Goal: Task Accomplishment & Management: Manage account settings

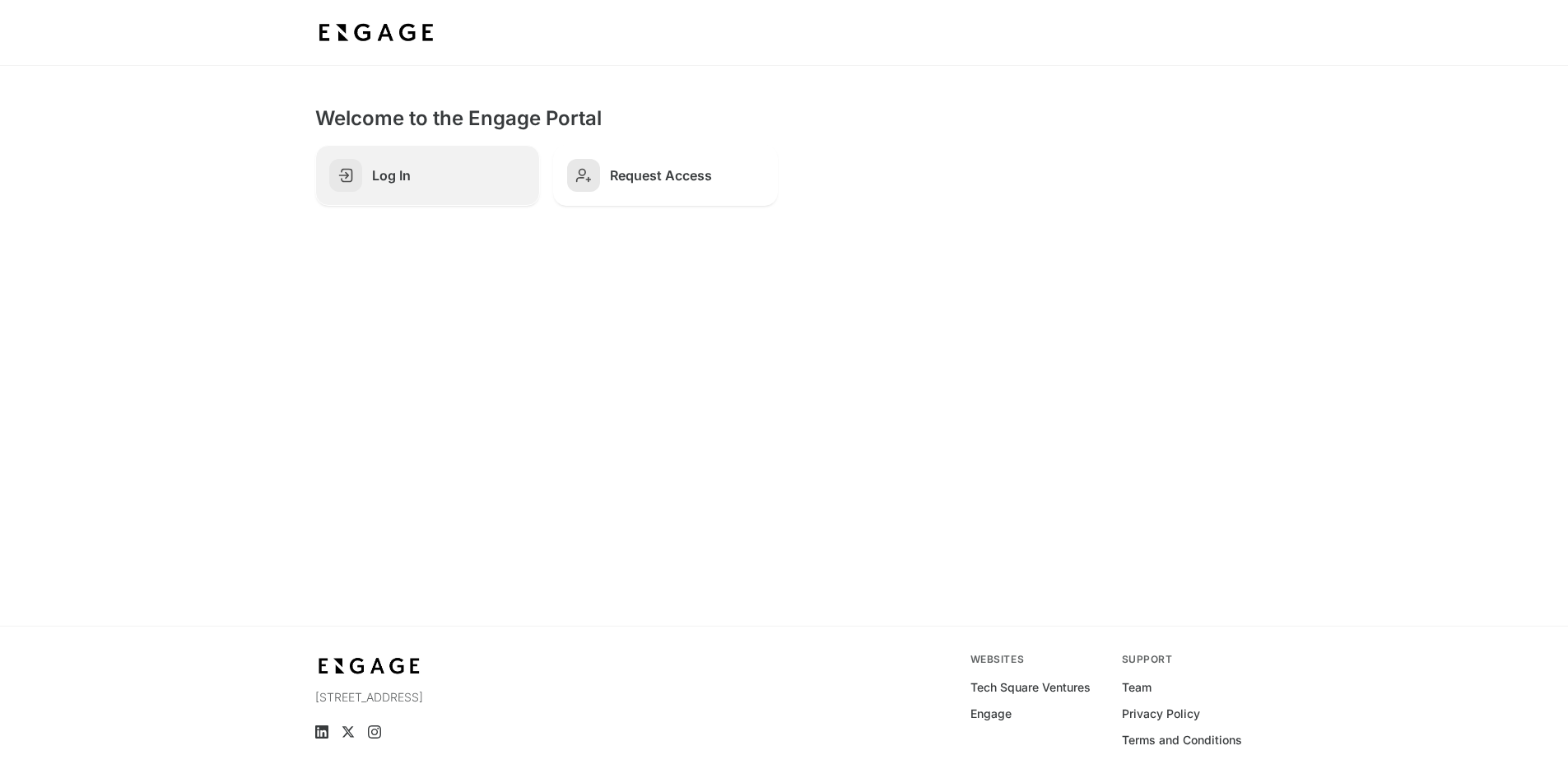
click at [461, 179] on h2 "Log In" at bounding box center [448, 175] width 154 height 16
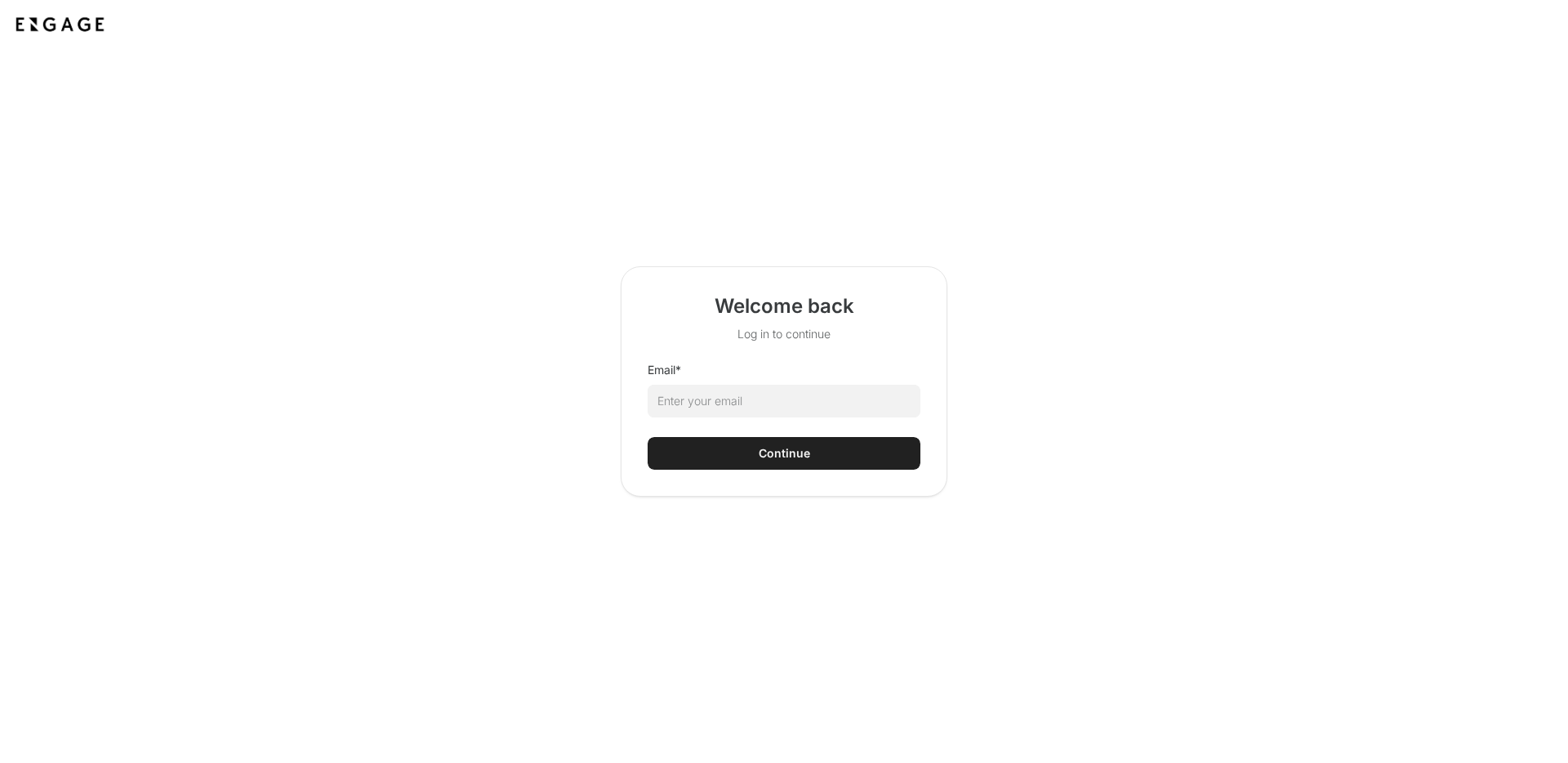
click at [854, 420] on div "Email * Continue" at bounding box center [784, 416] width 273 height 108
click at [856, 410] on input "Email *" at bounding box center [784, 401] width 273 height 33
type input "jack.semrau@coxinc.com"
click at [779, 450] on div "Continue" at bounding box center [784, 452] width 52 height 16
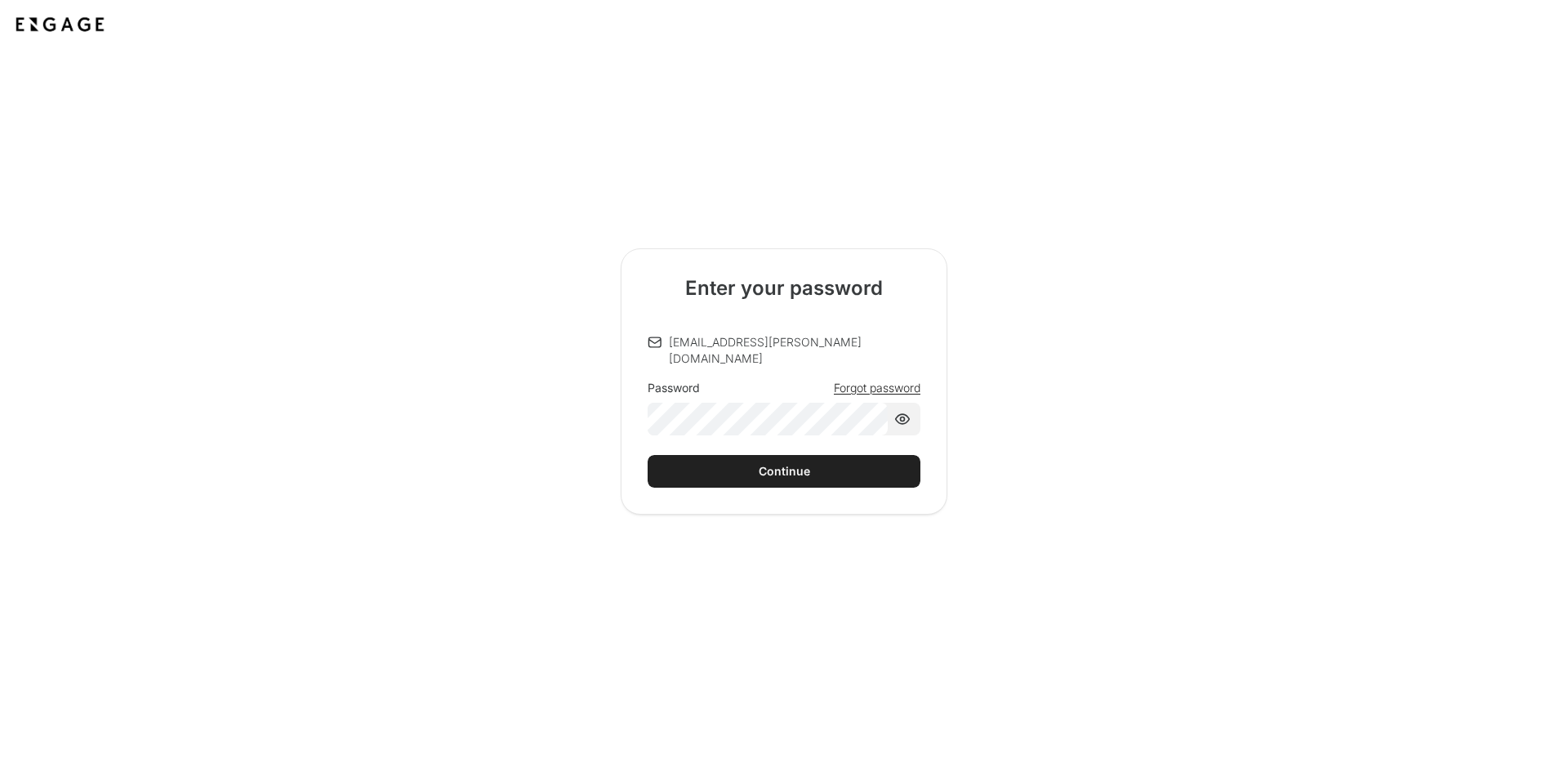
click at [799, 474] on button "Continue" at bounding box center [784, 471] width 273 height 33
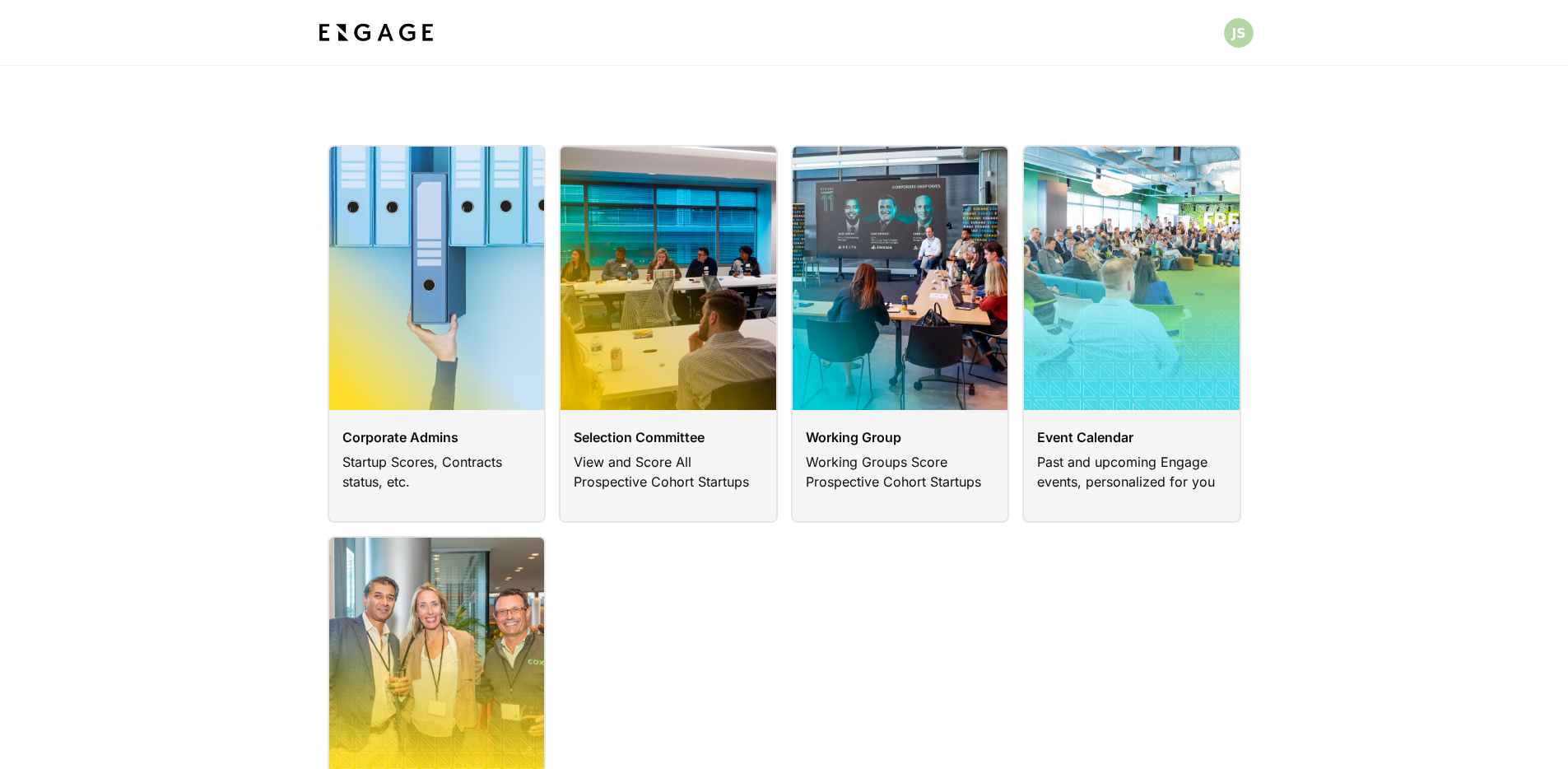
click at [240, 338] on div "Corporate Admins Startup Scores, Contracts status, etc. Selection Committee Vie…" at bounding box center [784, 539] width 1568 height 789
click at [916, 393] on link at bounding box center [901, 334] width 219 height 378
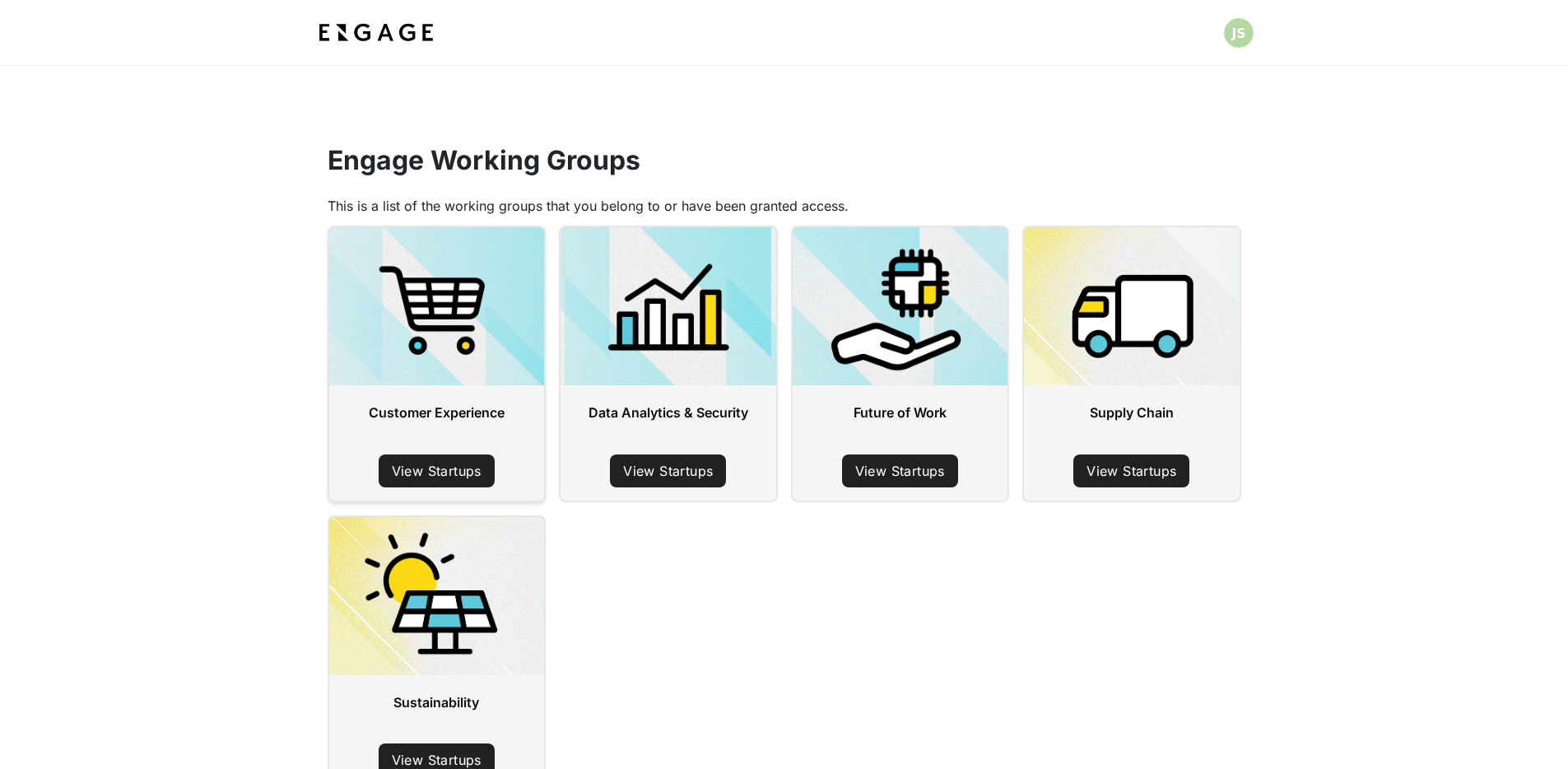
click at [445, 465] on link "View Startups" at bounding box center [436, 470] width 116 height 33
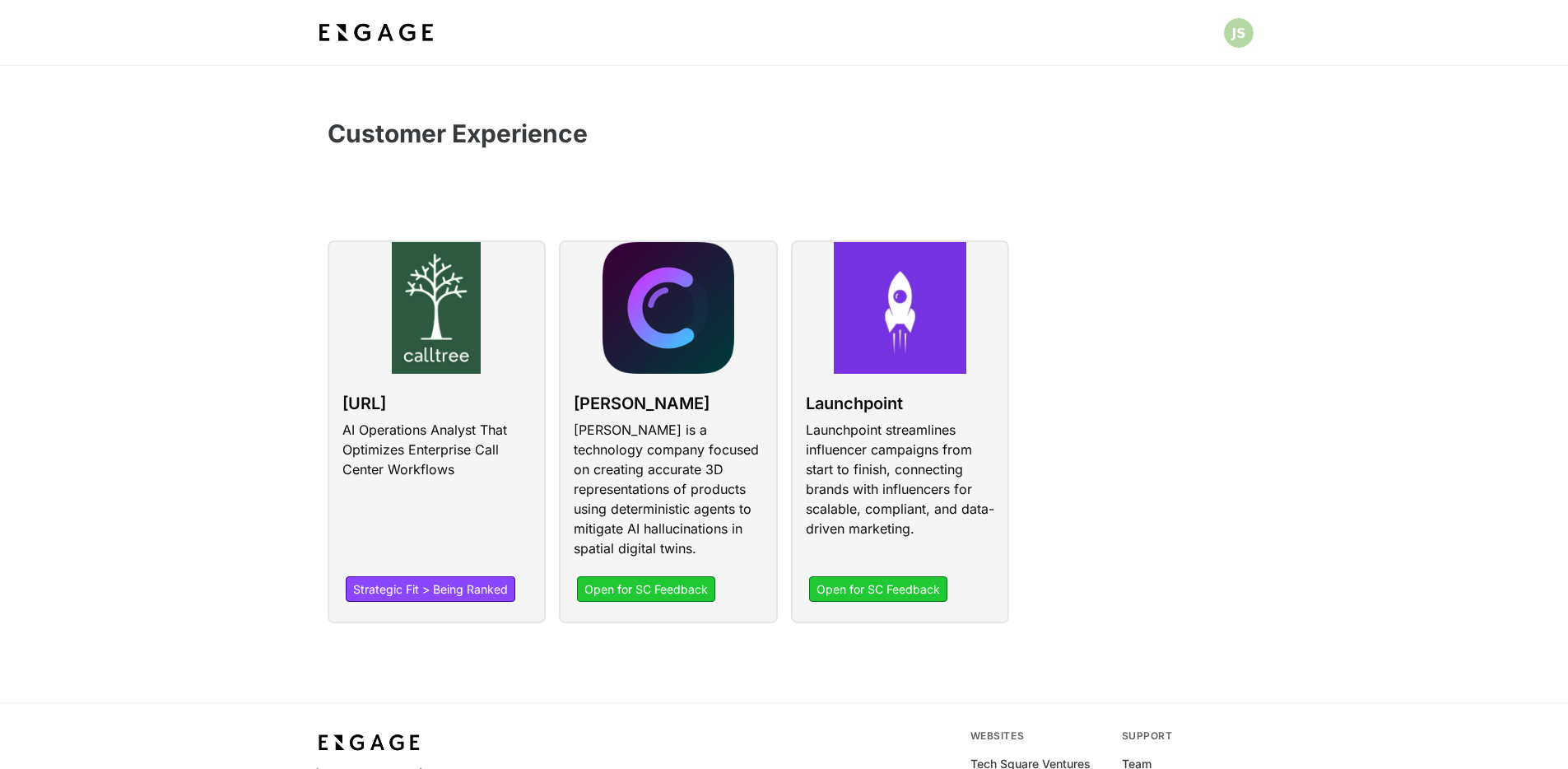
click at [1113, 379] on div "CallTree.AI AI Operations Analyst That Optimizes Enterprise Call Center Workflo…" at bounding box center [778, 425] width 927 height 396
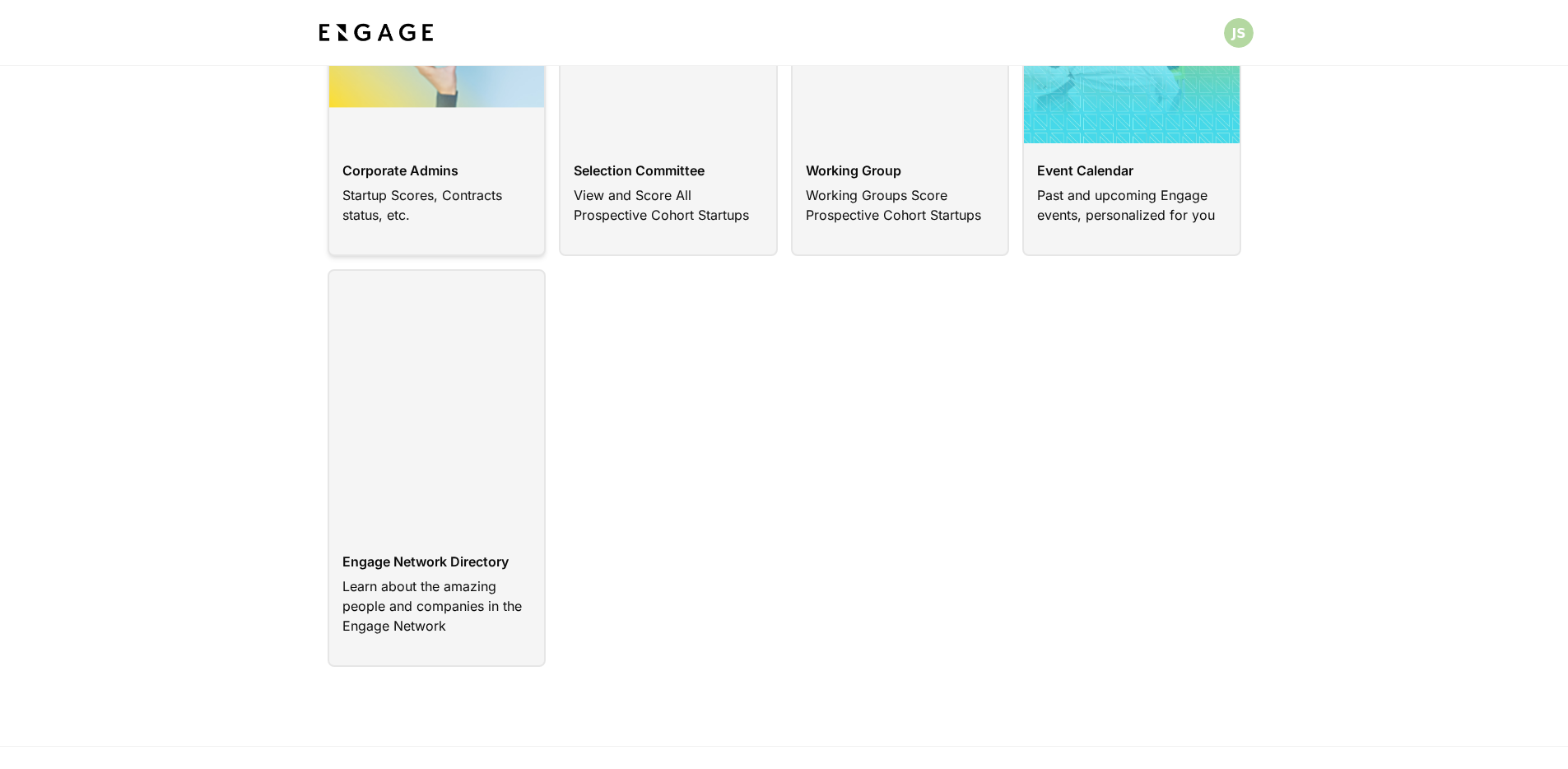
scroll to position [68, 0]
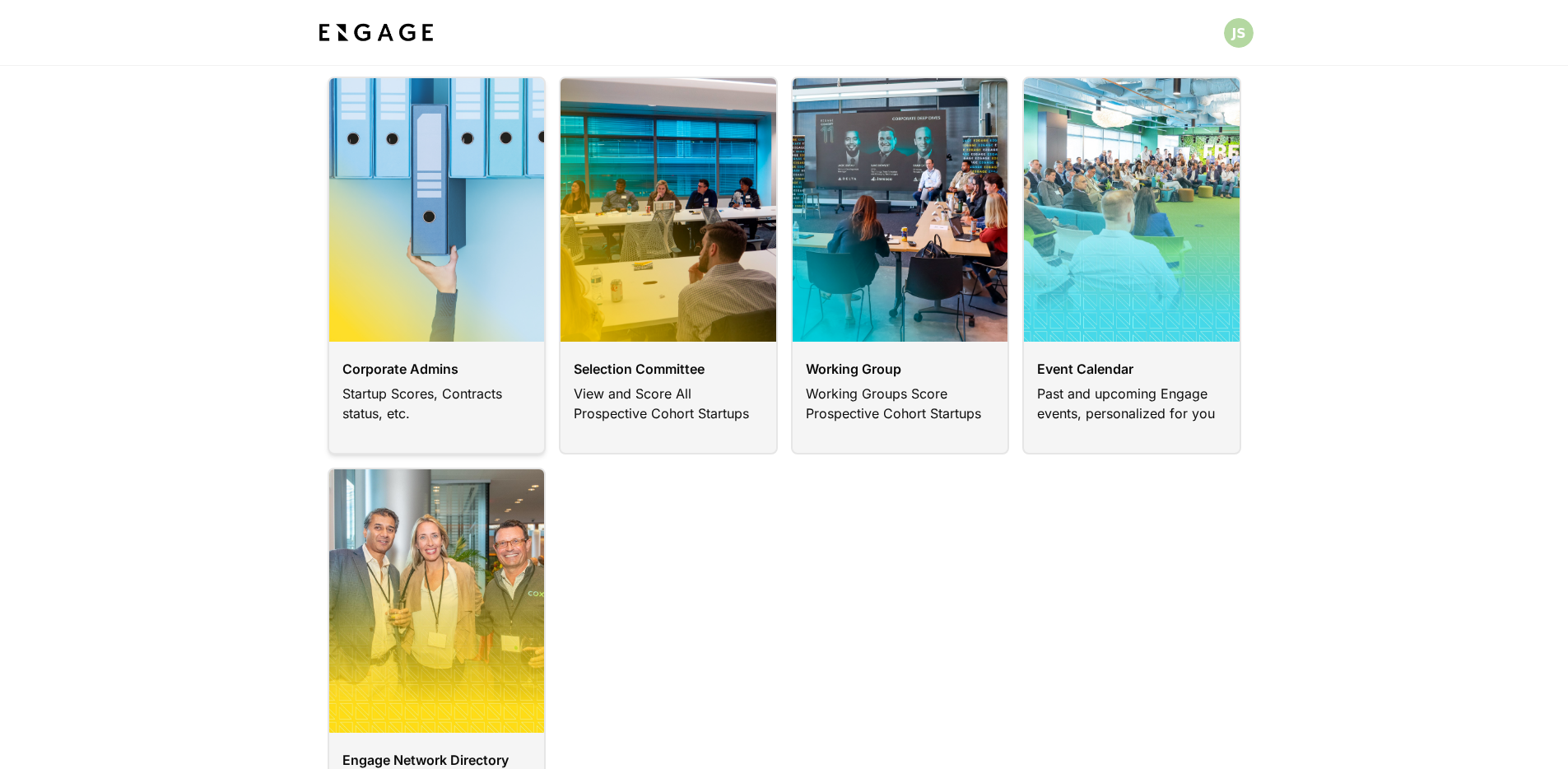
click at [465, 270] on link at bounding box center [437, 266] width 219 height 378
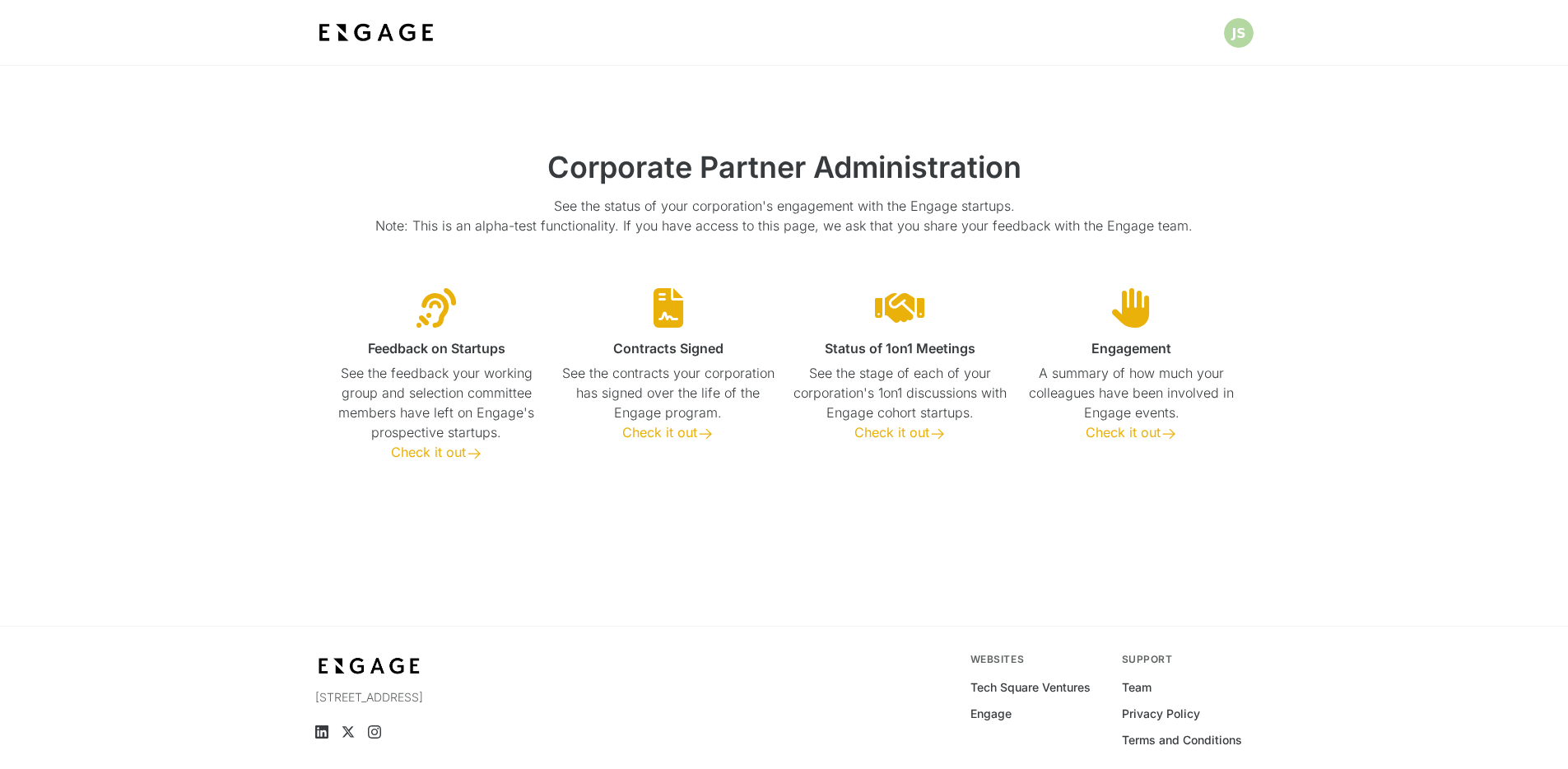
click at [662, 435] on span "Check it out" at bounding box center [659, 431] width 75 height 16
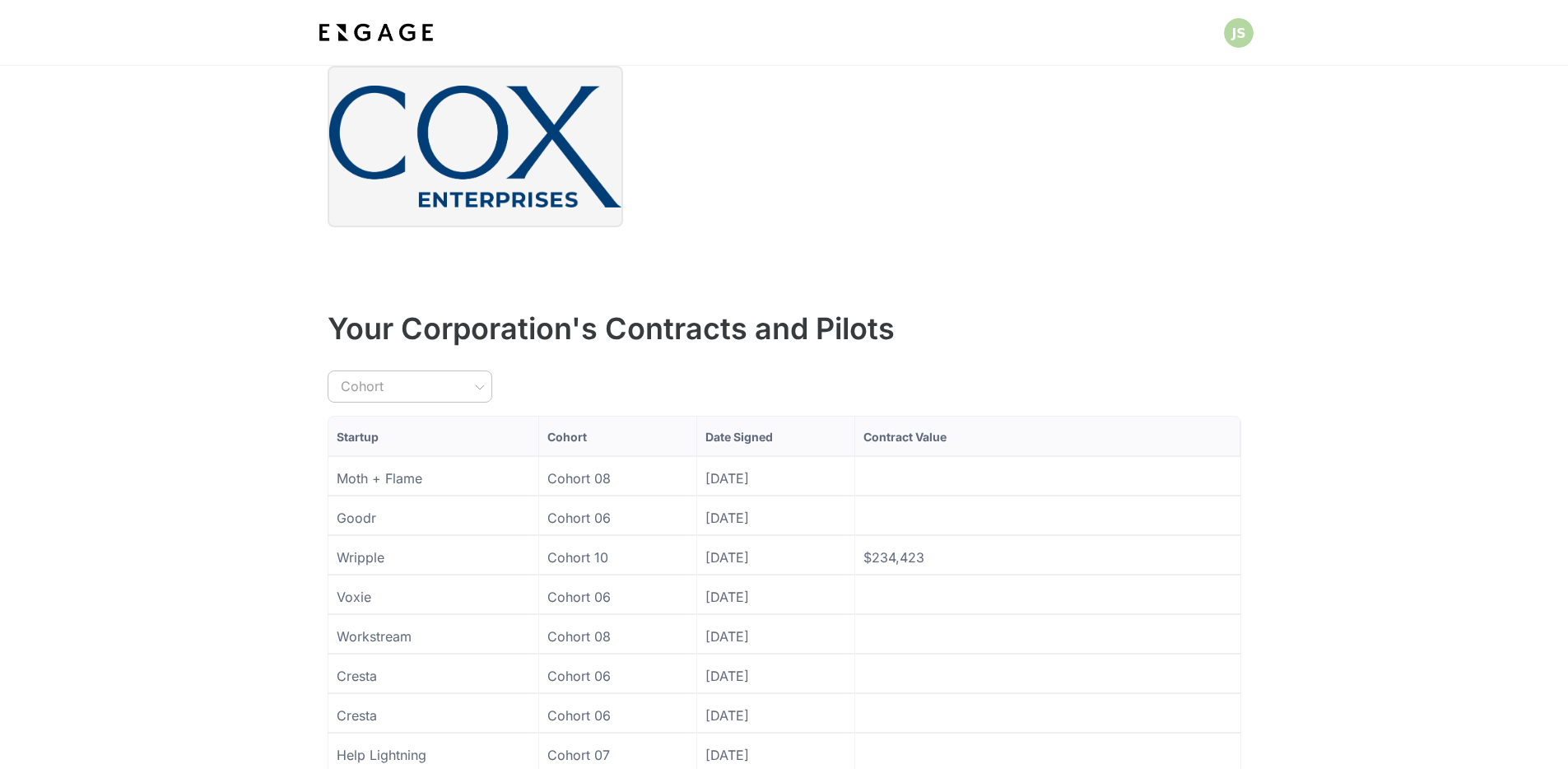
click at [690, 189] on div at bounding box center [778, 140] width 927 height 175
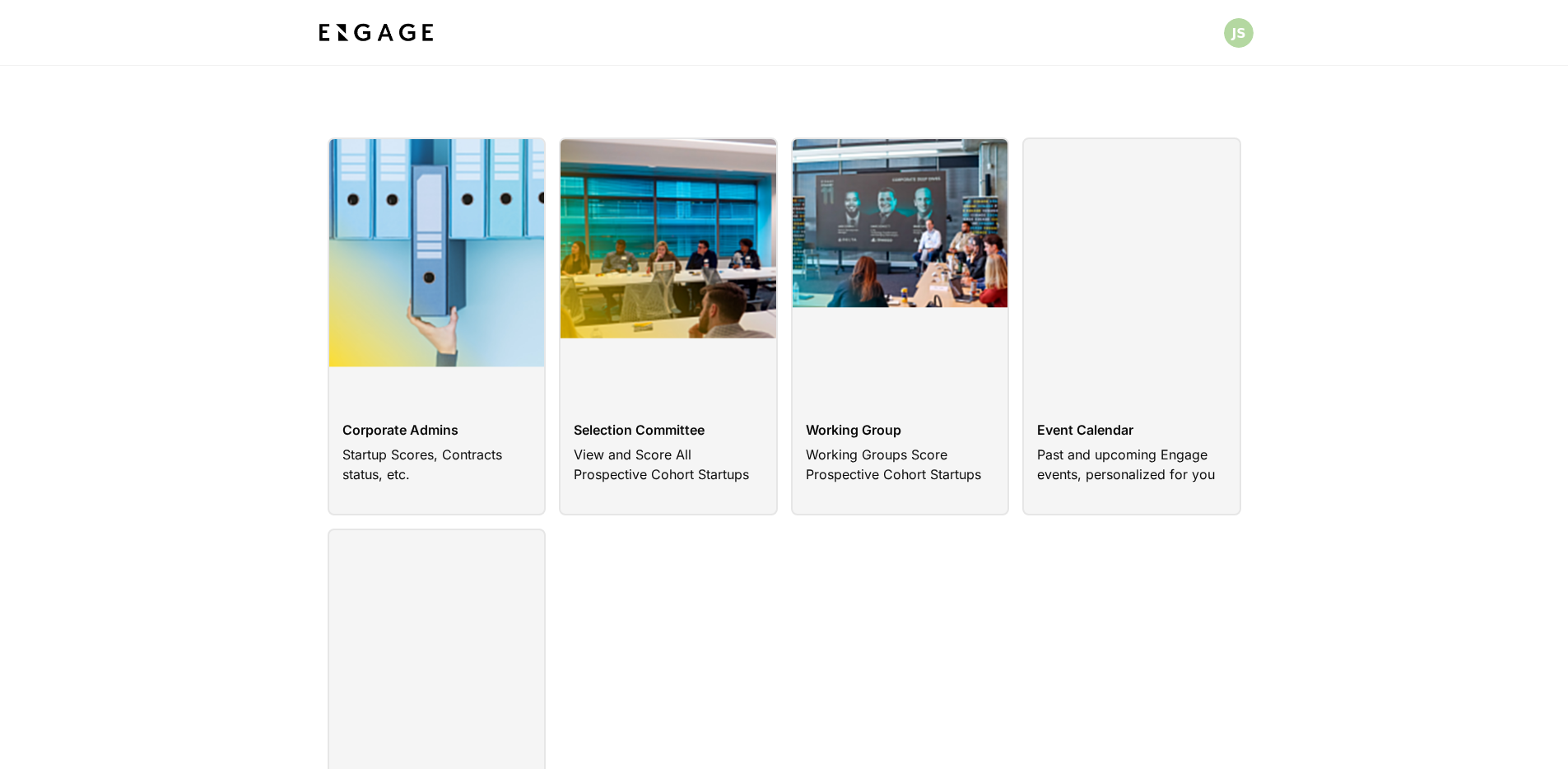
scroll to position [239, 0]
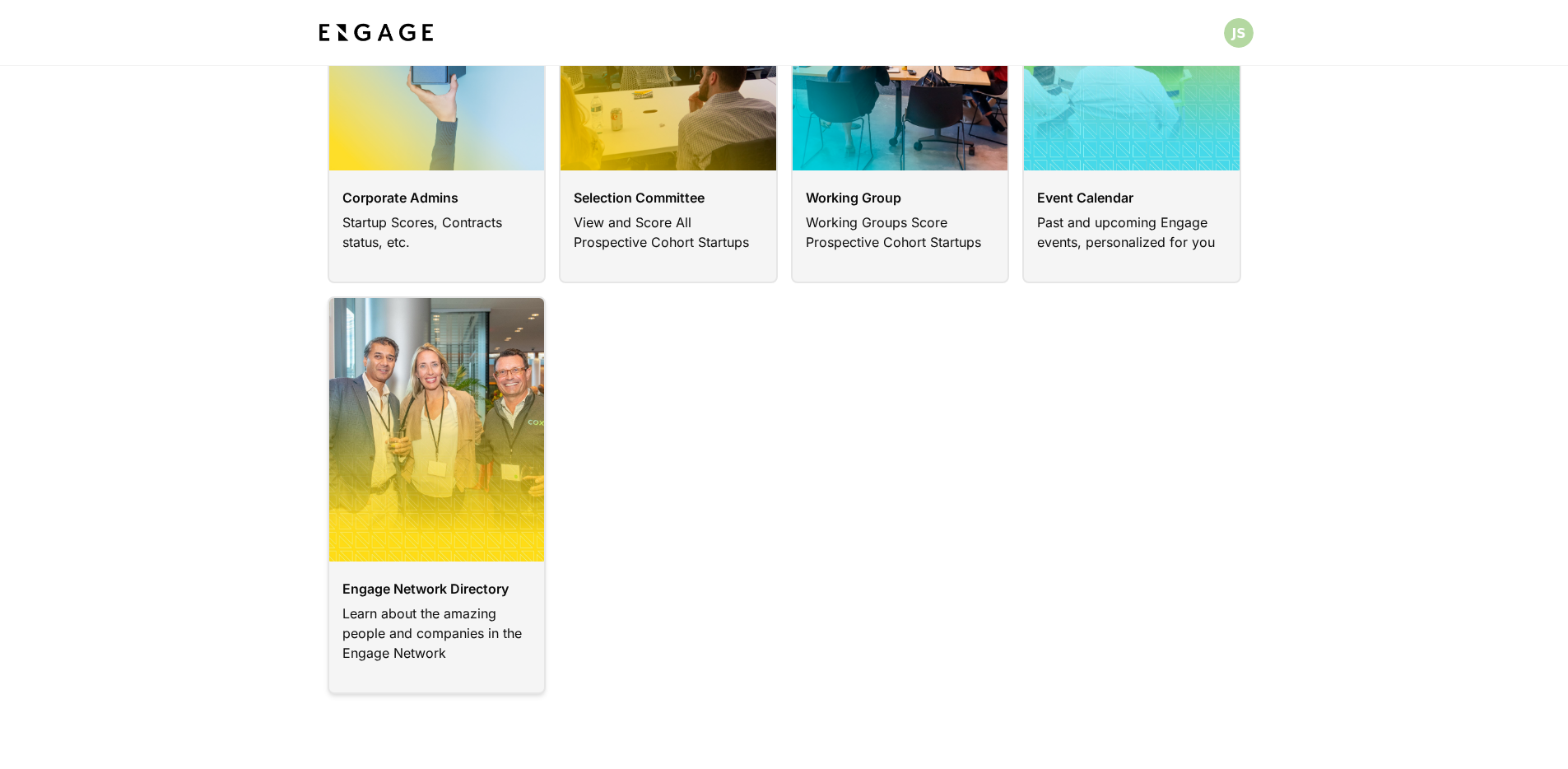
click at [466, 501] on link at bounding box center [437, 495] width 219 height 397
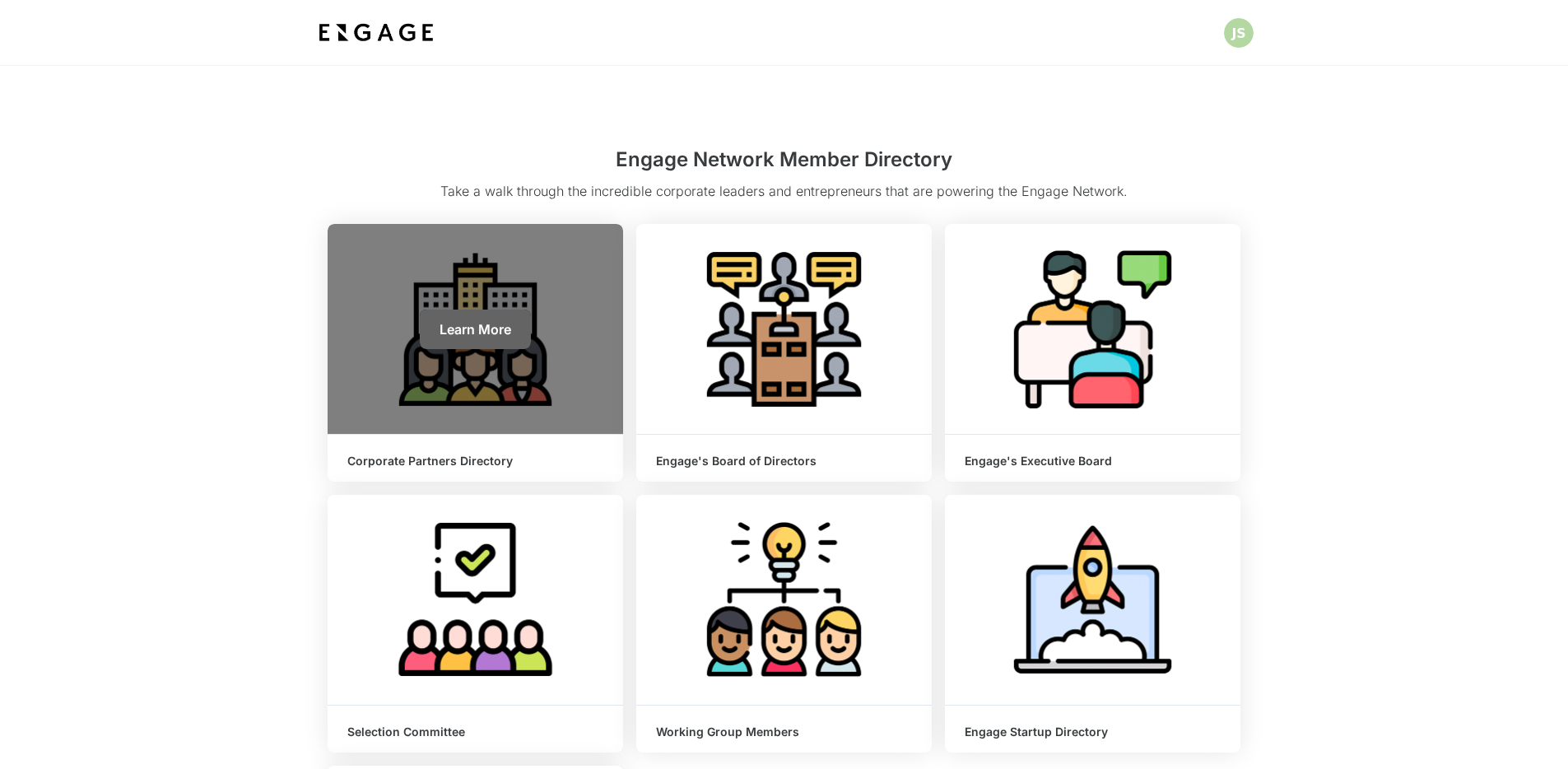
click at [497, 332] on span "Learn More" at bounding box center [476, 328] width 72 height 16
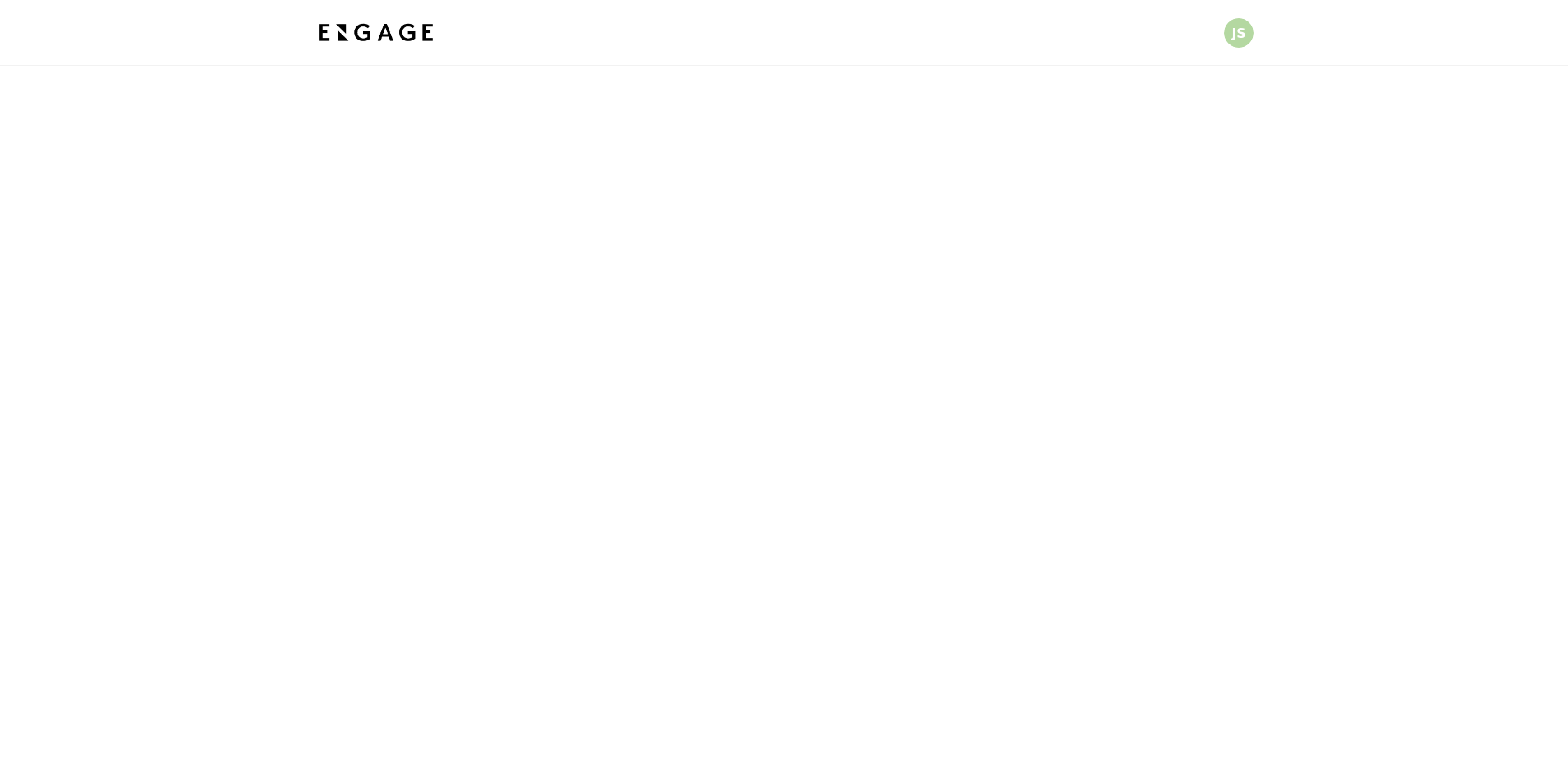
scroll to position [163, 0]
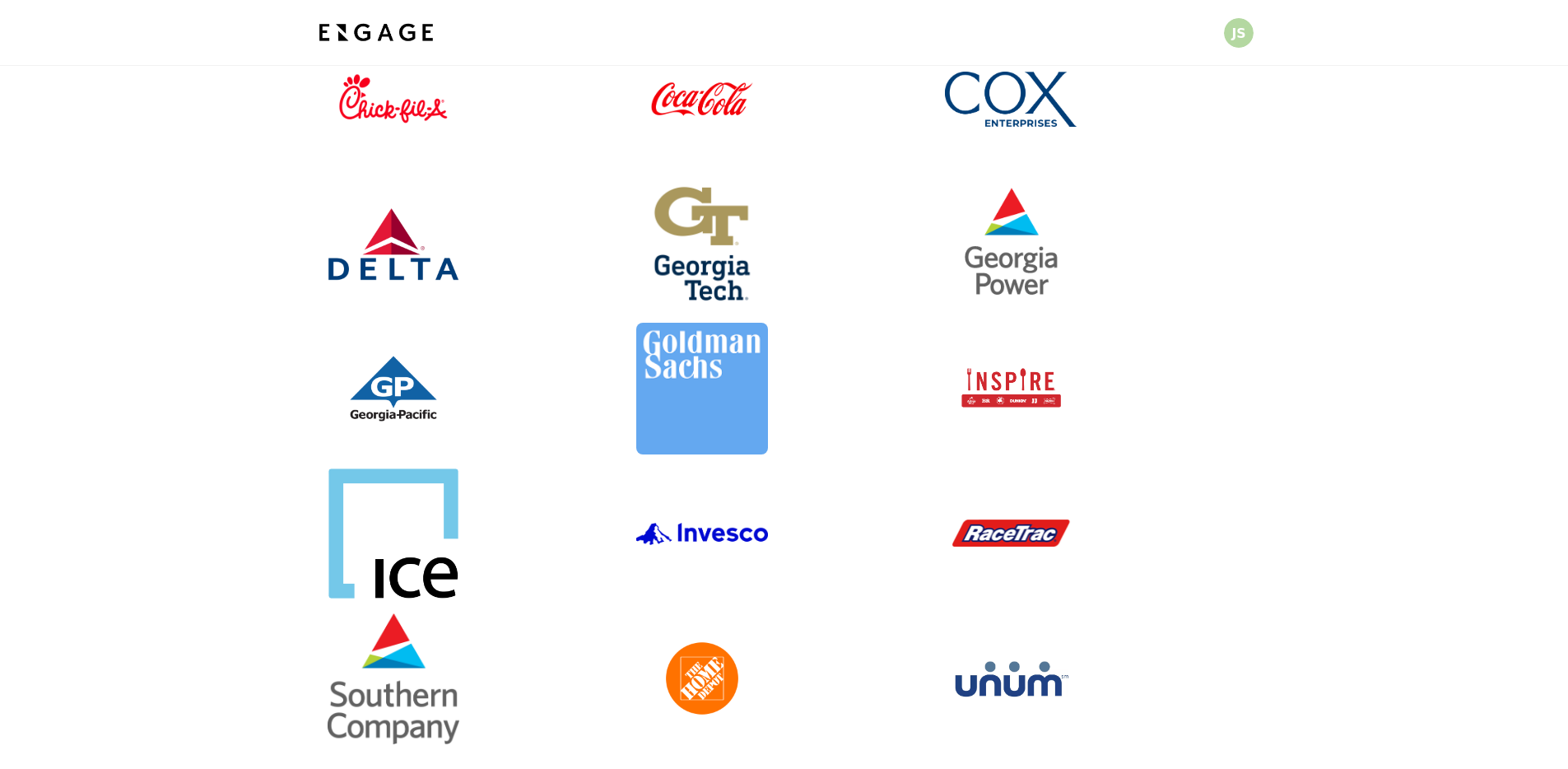
click at [988, 114] on link at bounding box center [1092, 98] width 295 height 131
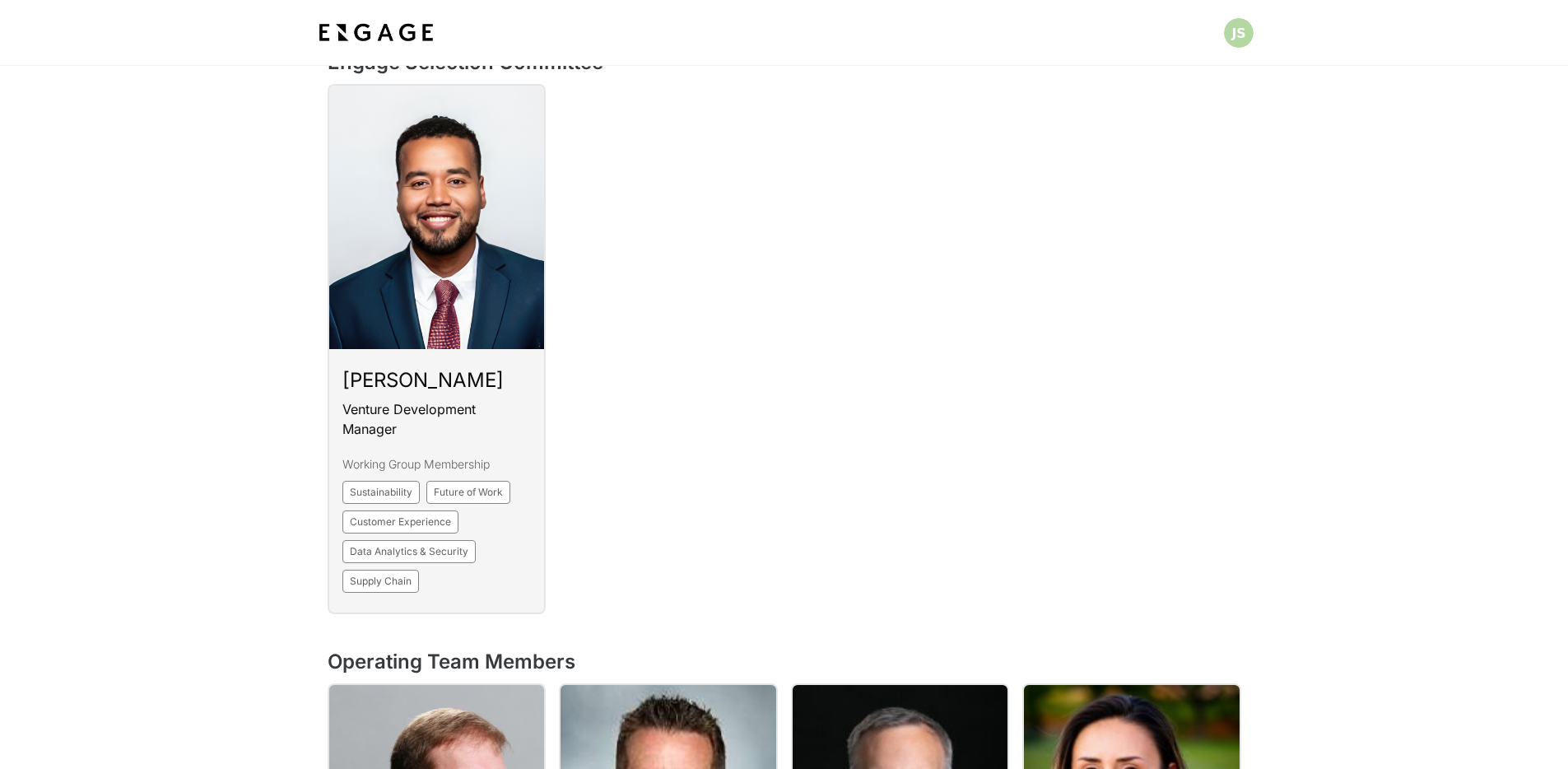
scroll to position [1329, 0]
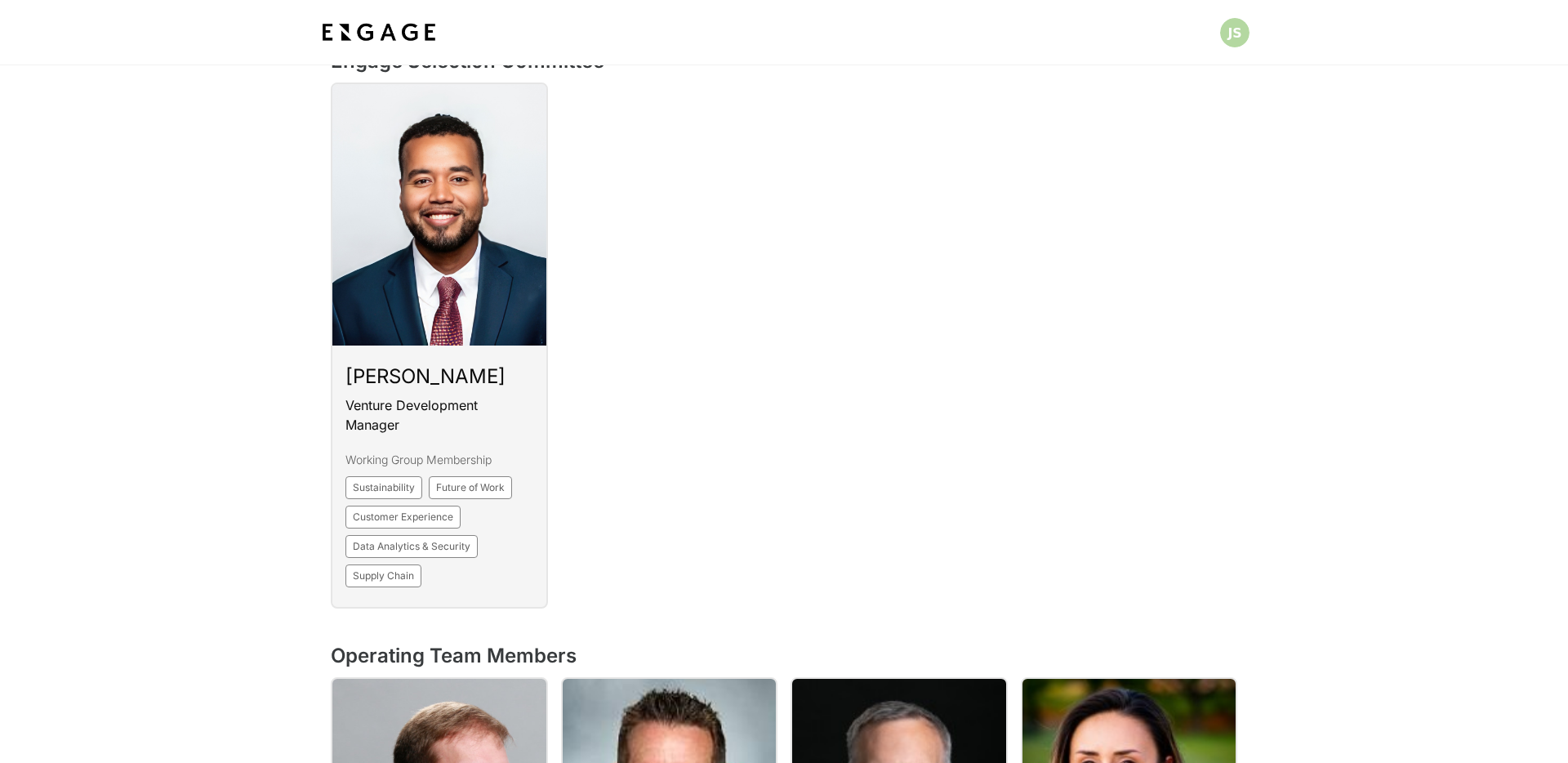
click at [1239, 38] on html "Cox Enterprises Engage Board of Director's Member Alex Taylor Chairman and Chie…" at bounding box center [784, 729] width 1568 height 4096
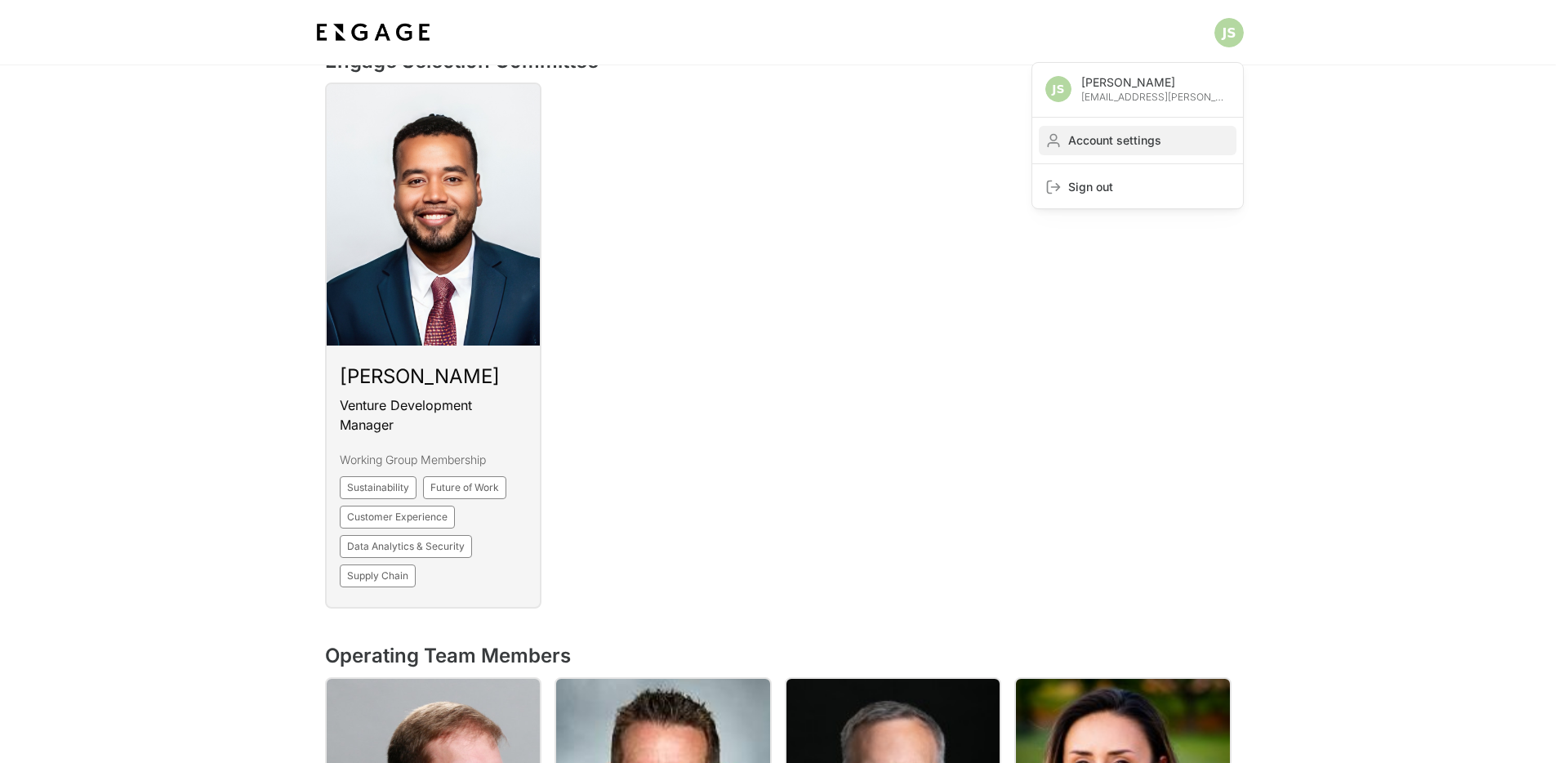
click at [1134, 143] on span "Account settings" at bounding box center [1149, 140] width 161 height 16
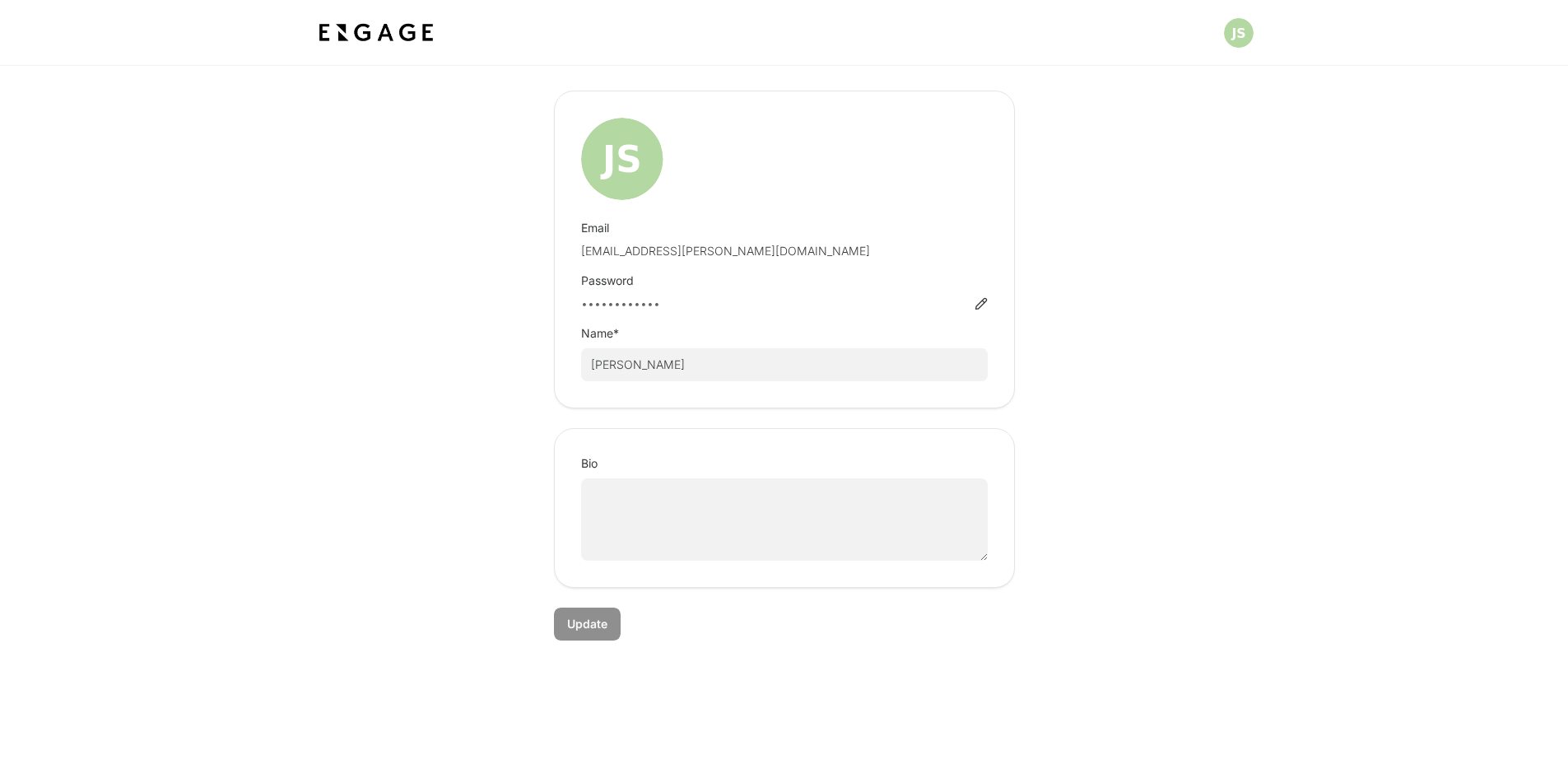
scroll to position [66, 0]
click at [1176, 445] on div "User Profile Email [EMAIL_ADDRESS][PERSON_NAME][DOMAIN_NAME] Password •••••••••…" at bounding box center [784, 340] width 938 height 600
